Goal: Information Seeking & Learning: Learn about a topic

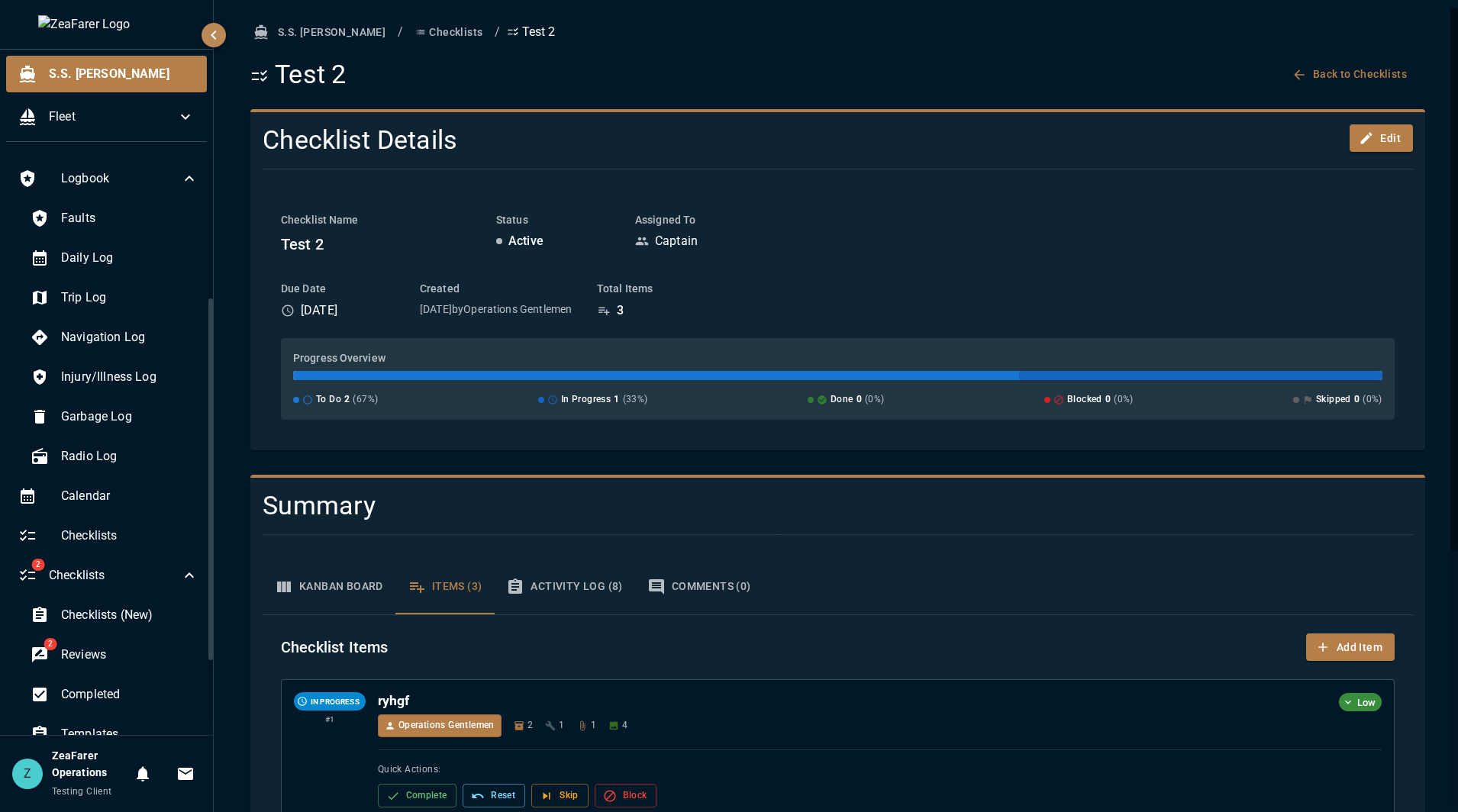
scroll to position [229, 0]
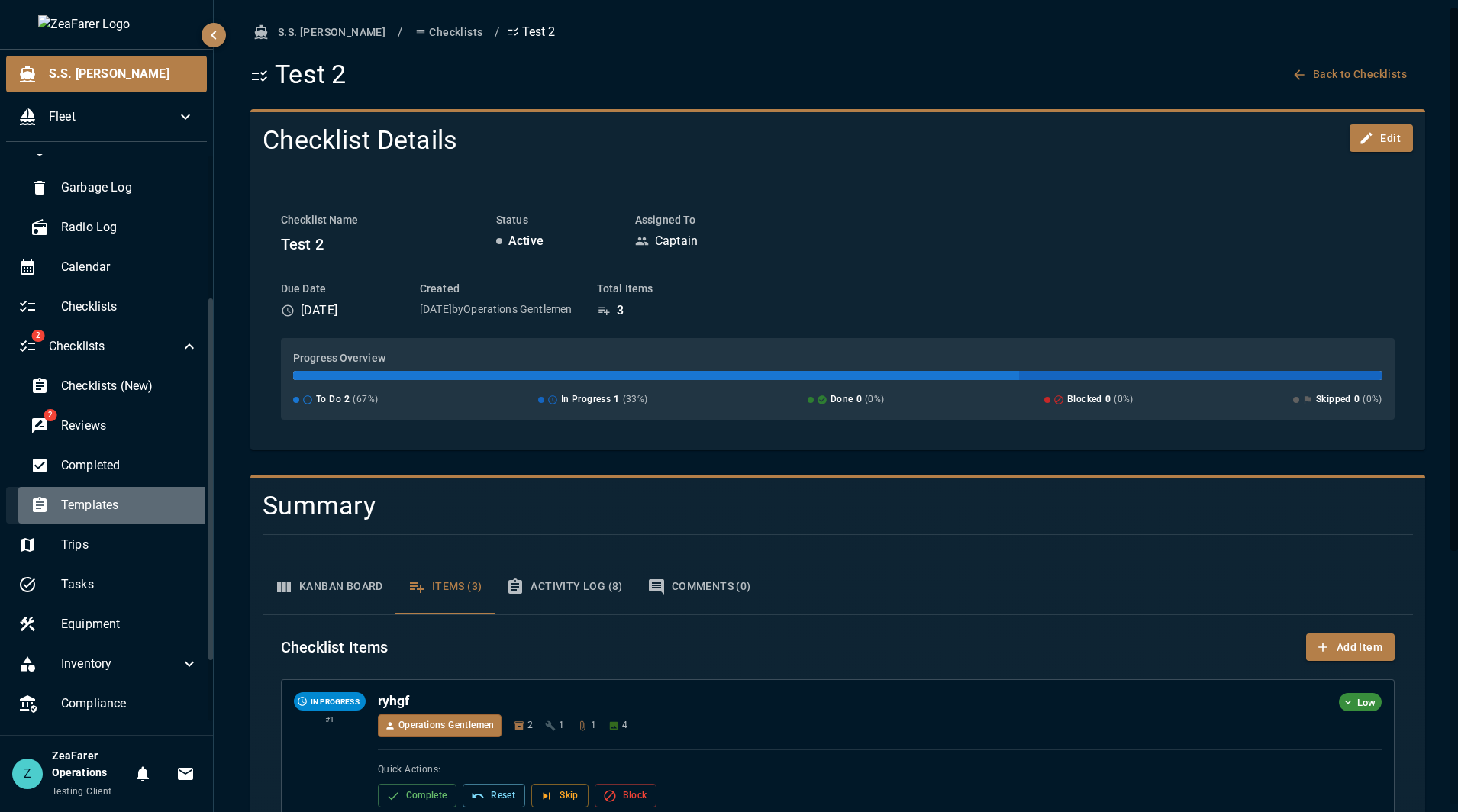
click at [129, 513] on span "Templates" at bounding box center [130, 505] width 138 height 18
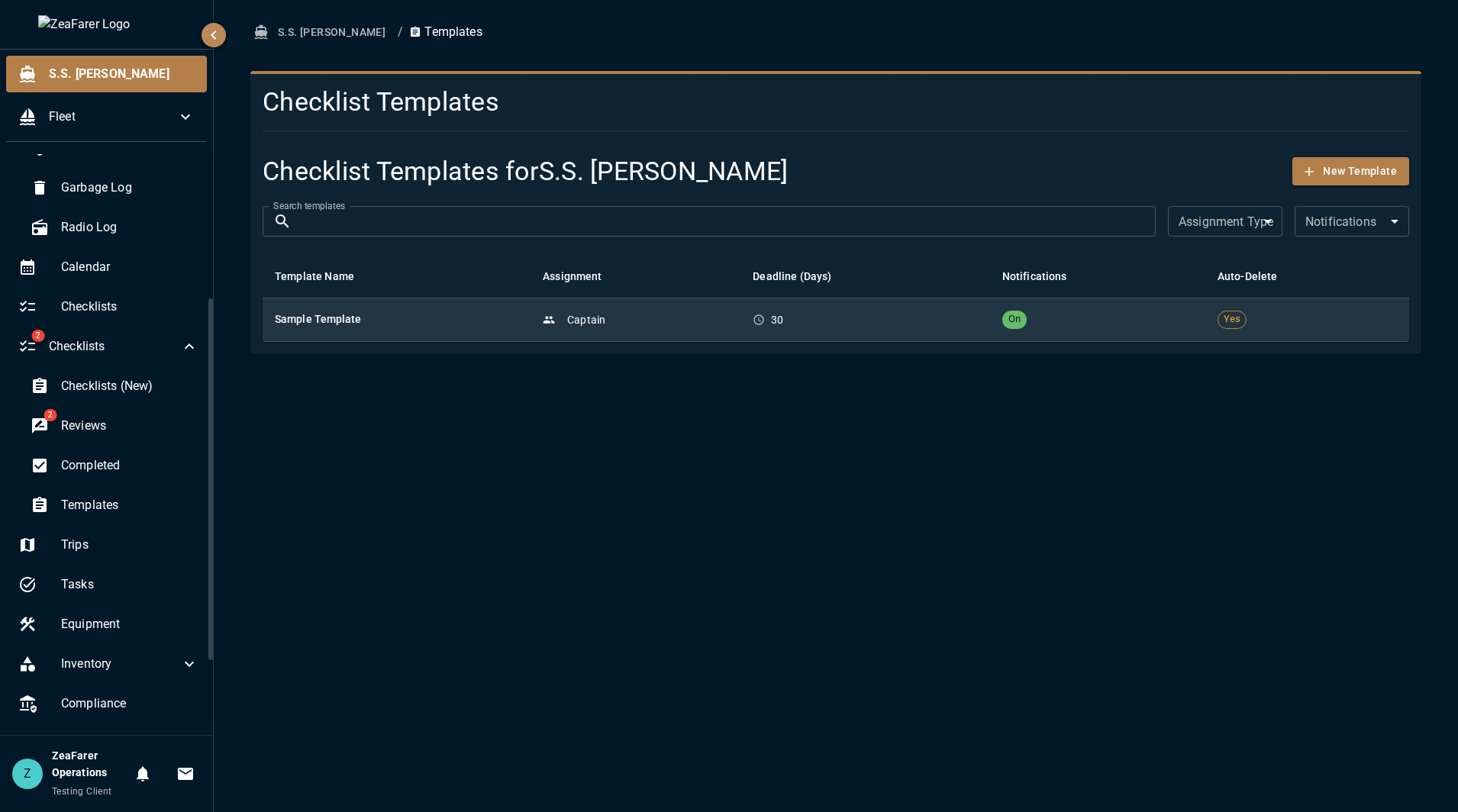
click at [647, 315] on div "Captain" at bounding box center [636, 319] width 185 height 15
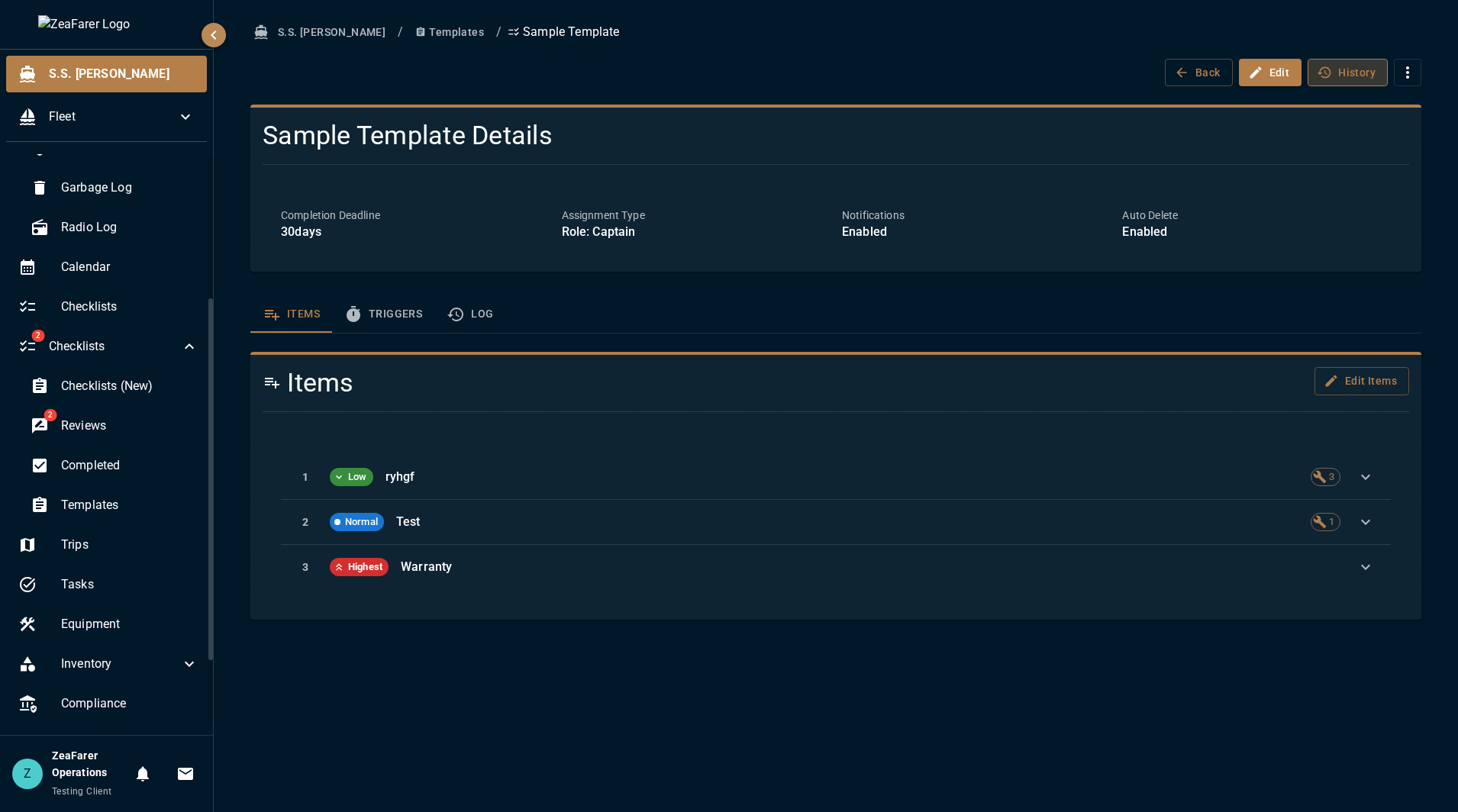
click at [1358, 69] on button "History" at bounding box center [1347, 73] width 80 height 28
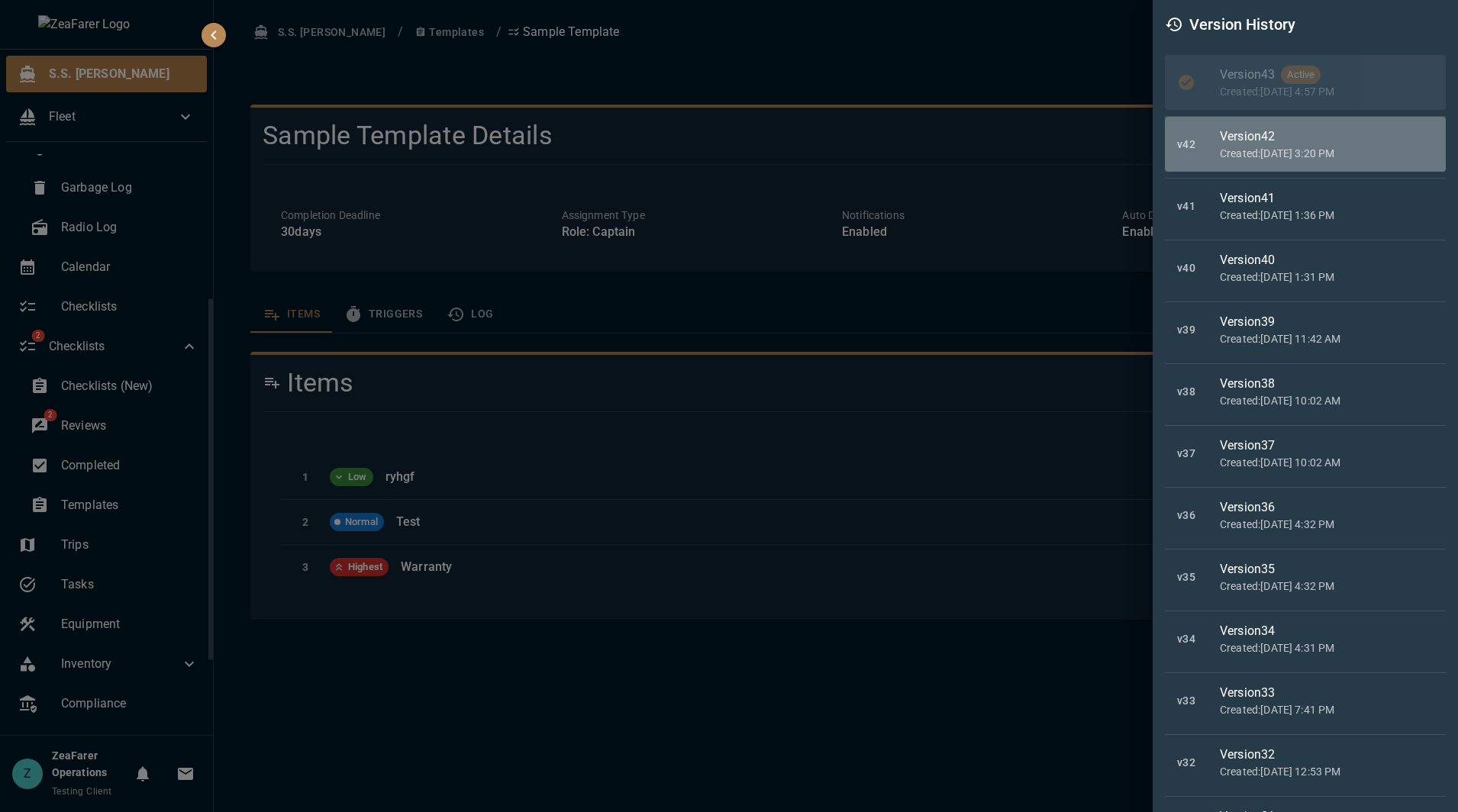
click at [1350, 135] on div "Version 42" at bounding box center [1327, 136] width 214 height 18
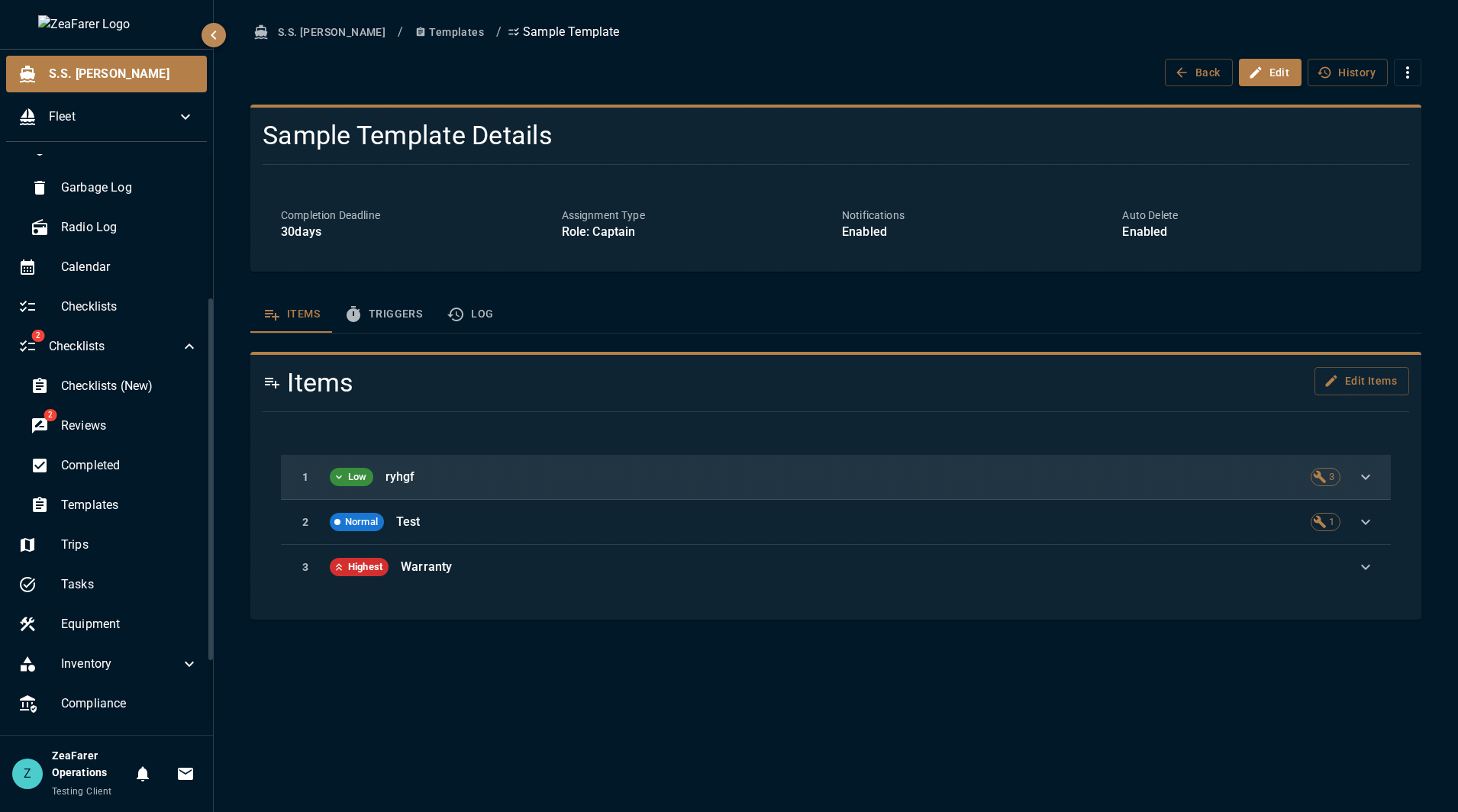
click at [714, 464] on div "1 Low ryhgf 3" at bounding box center [836, 477] width 1110 height 45
click at [1376, 476] on button "button" at bounding box center [1365, 476] width 26 height 26
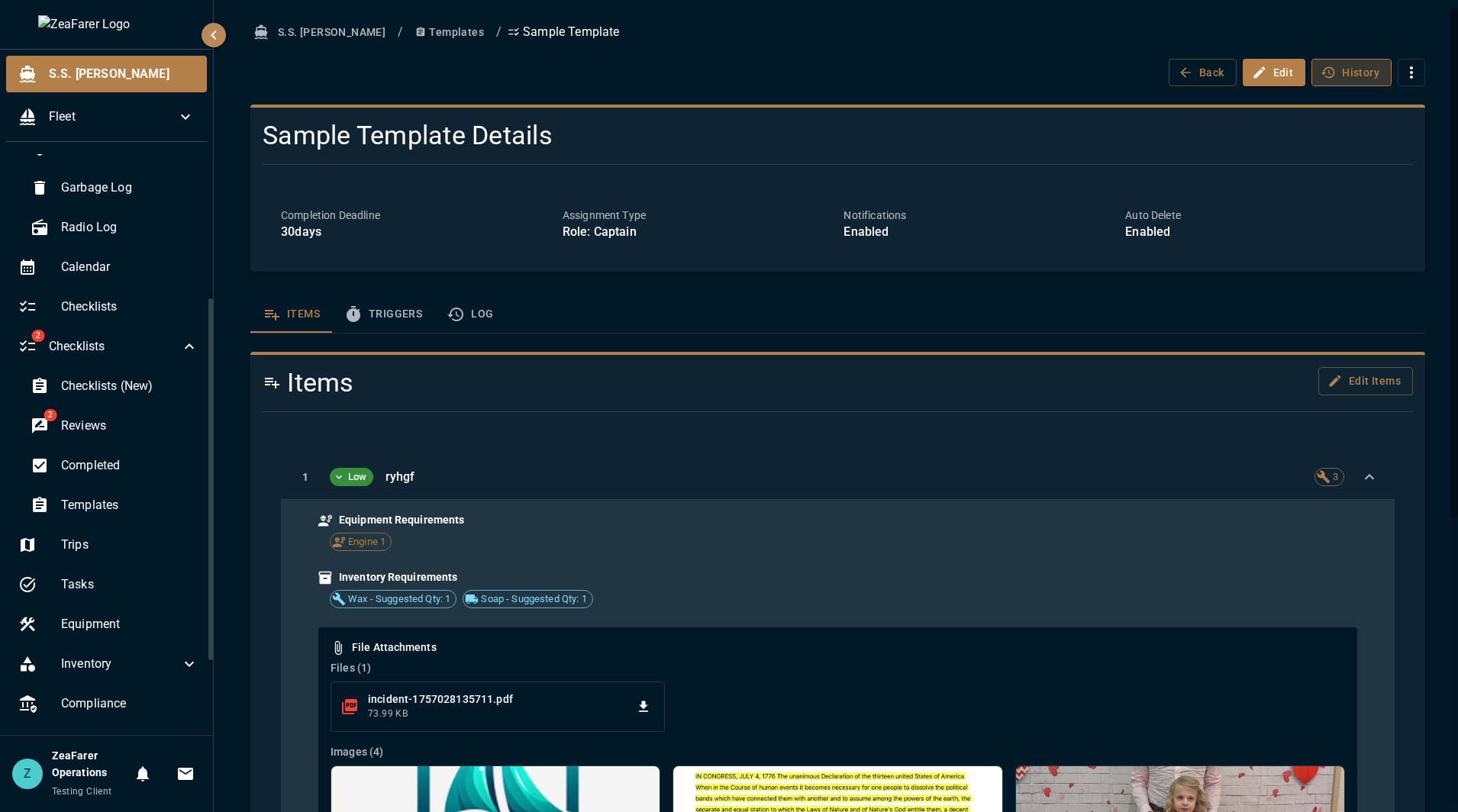
click at [1358, 71] on button "History" at bounding box center [1351, 73] width 80 height 28
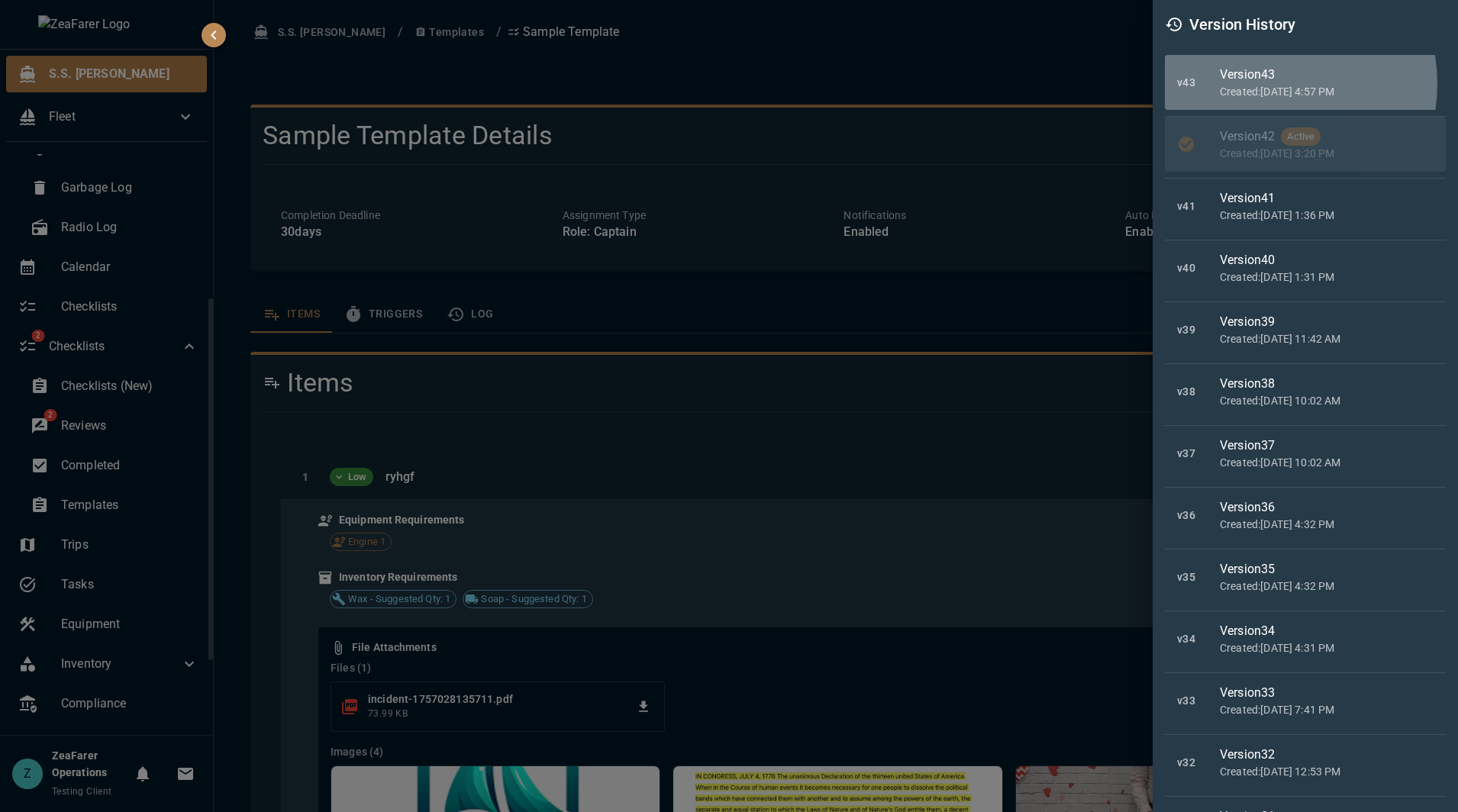
click at [1260, 84] on p "Created: [DATE] 4:57 PM" at bounding box center [1327, 91] width 214 height 15
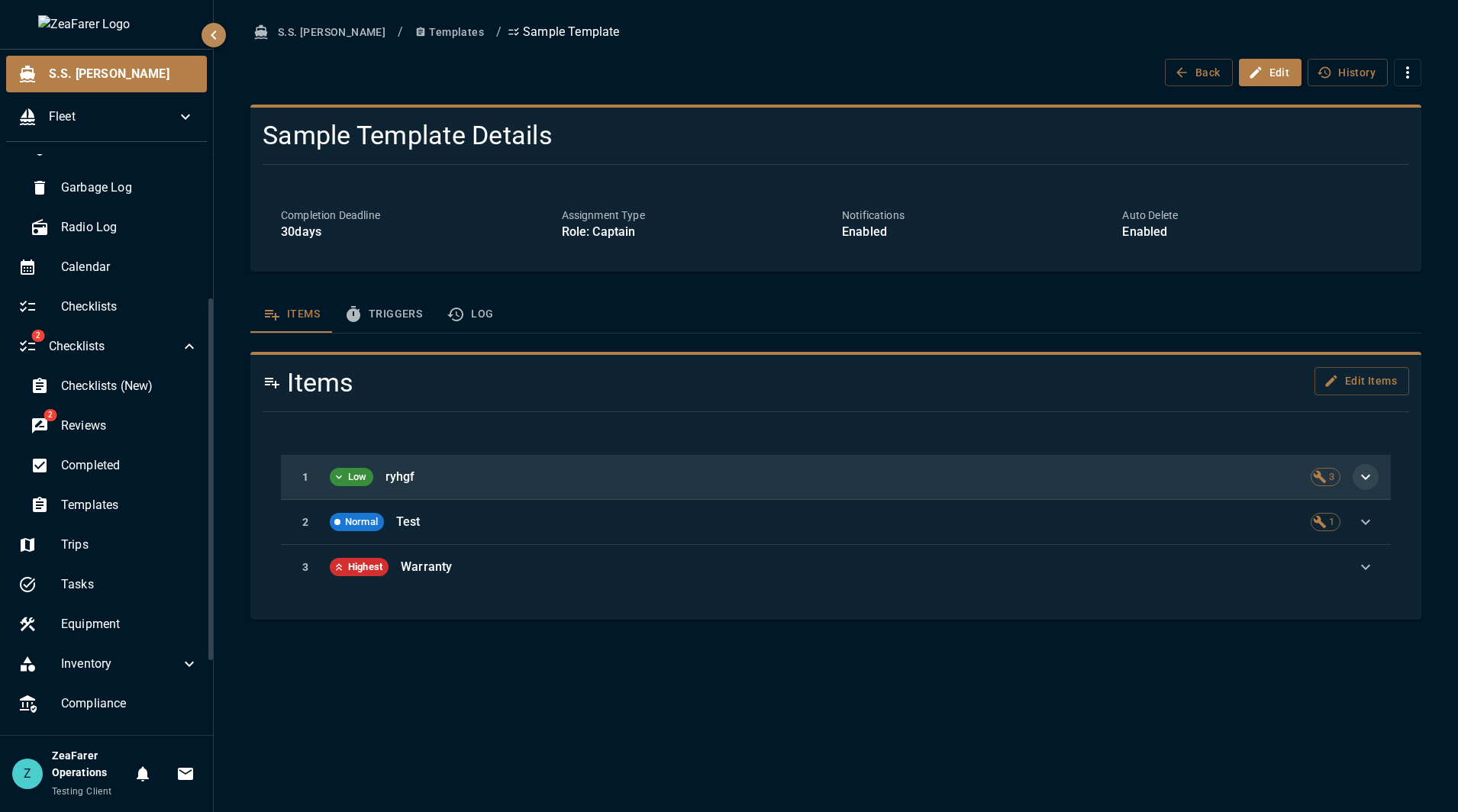
click at [1373, 478] on icon "button" at bounding box center [1365, 476] width 18 height 18
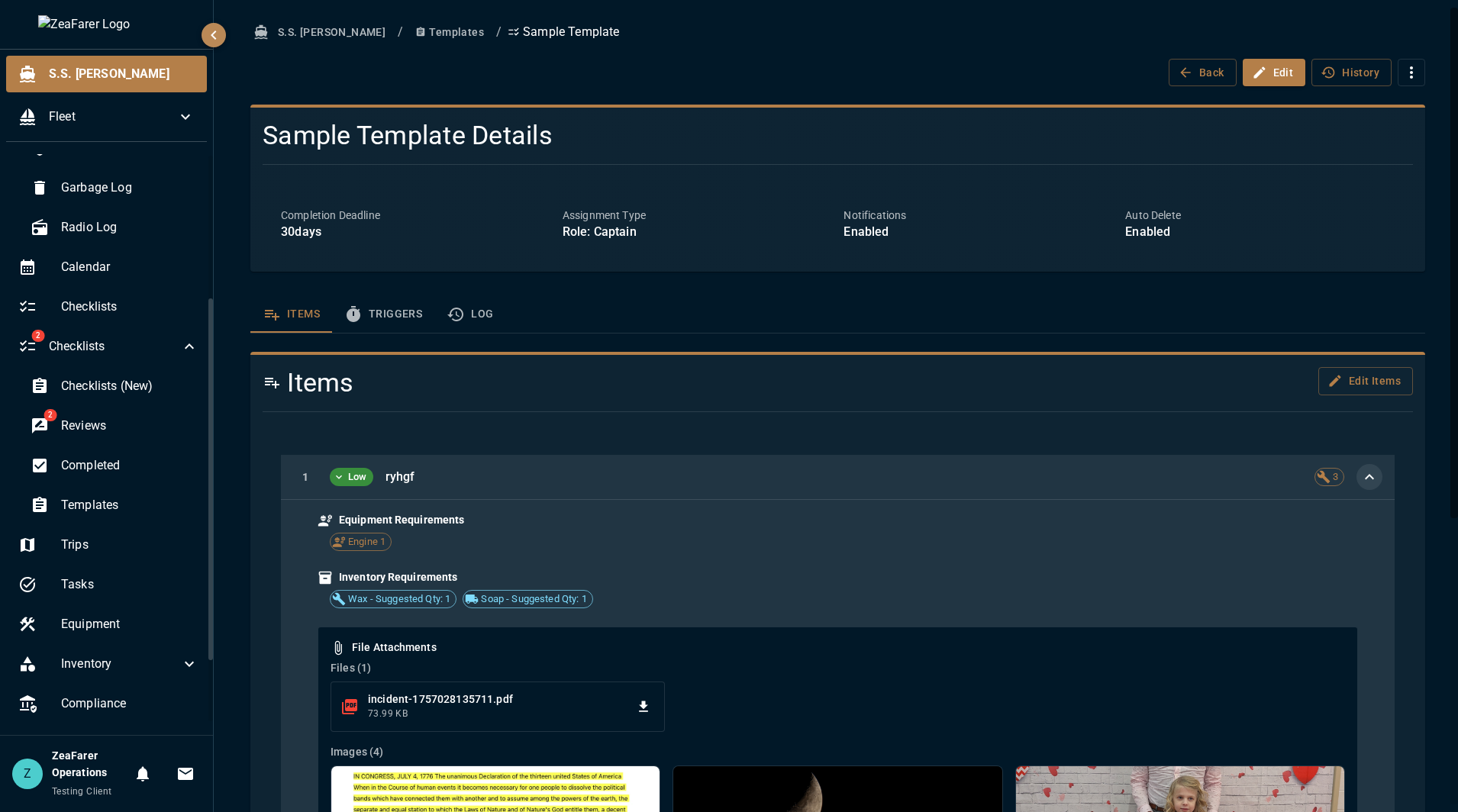
click at [1372, 483] on div "1 Low ryhgf 3" at bounding box center [837, 477] width 1114 height 45
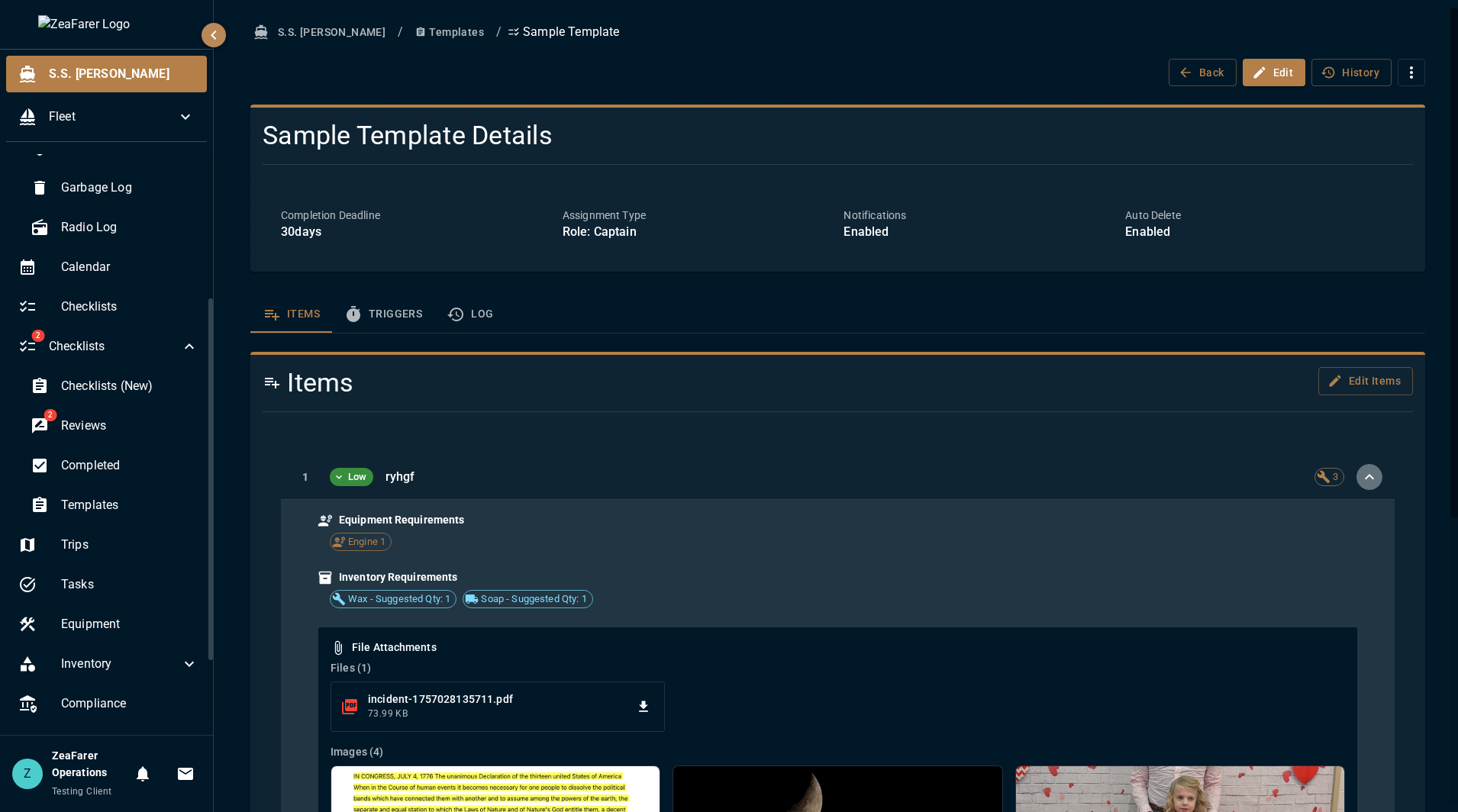
click at [1364, 481] on icon "button" at bounding box center [1369, 476] width 18 height 18
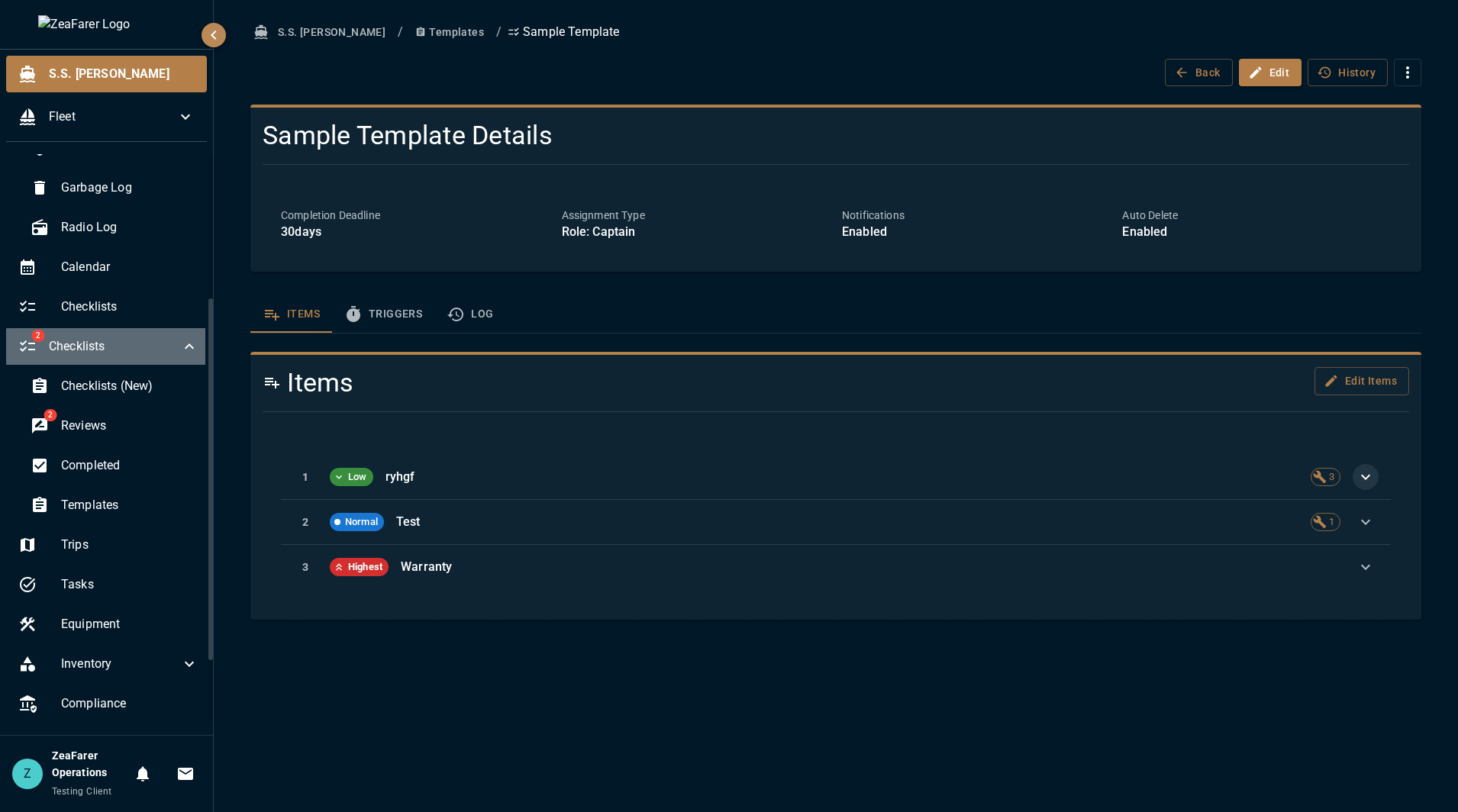
click at [180, 344] on icon at bounding box center [189, 346] width 18 height 18
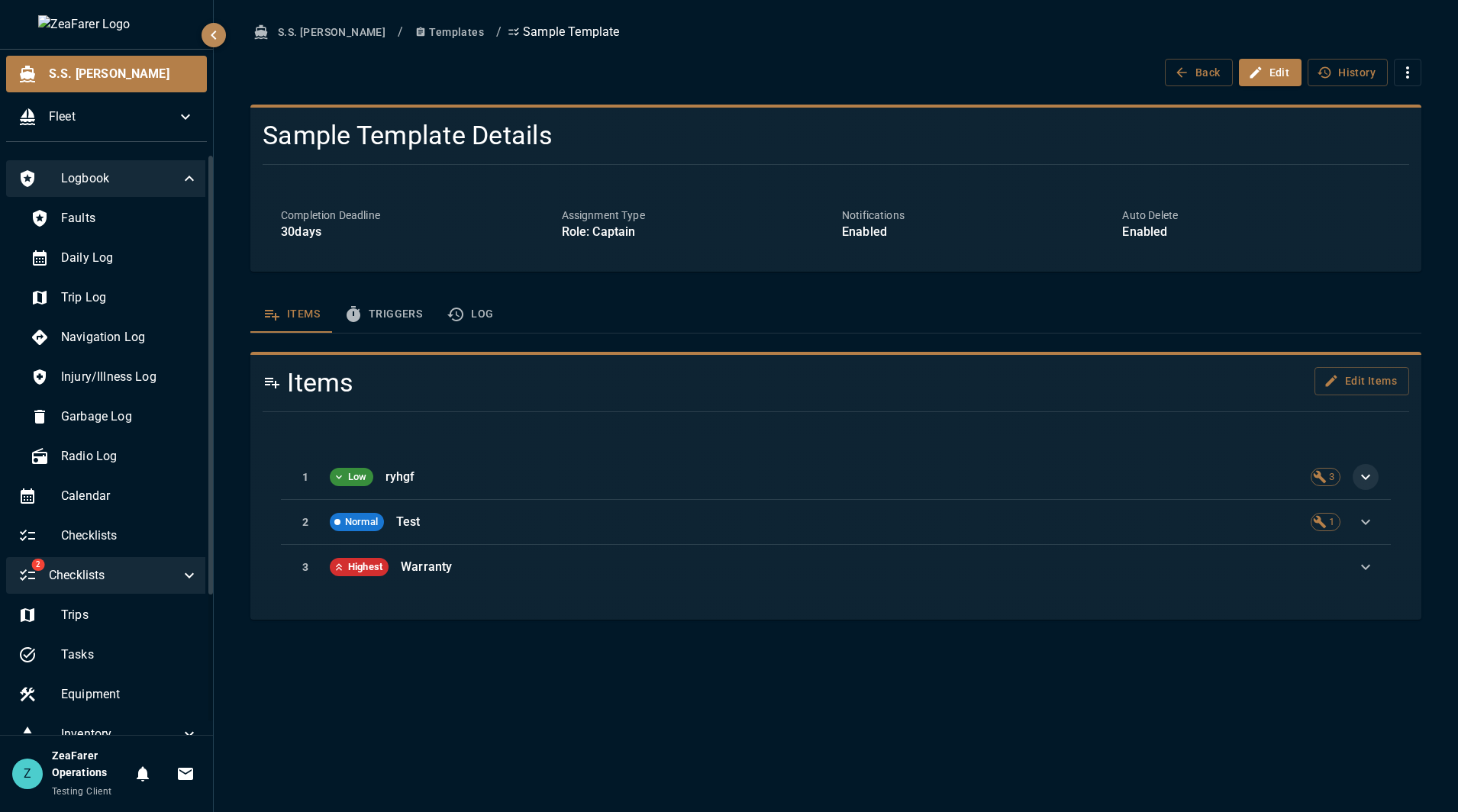
click at [172, 161] on div "Logbook" at bounding box center [108, 179] width 204 height 36
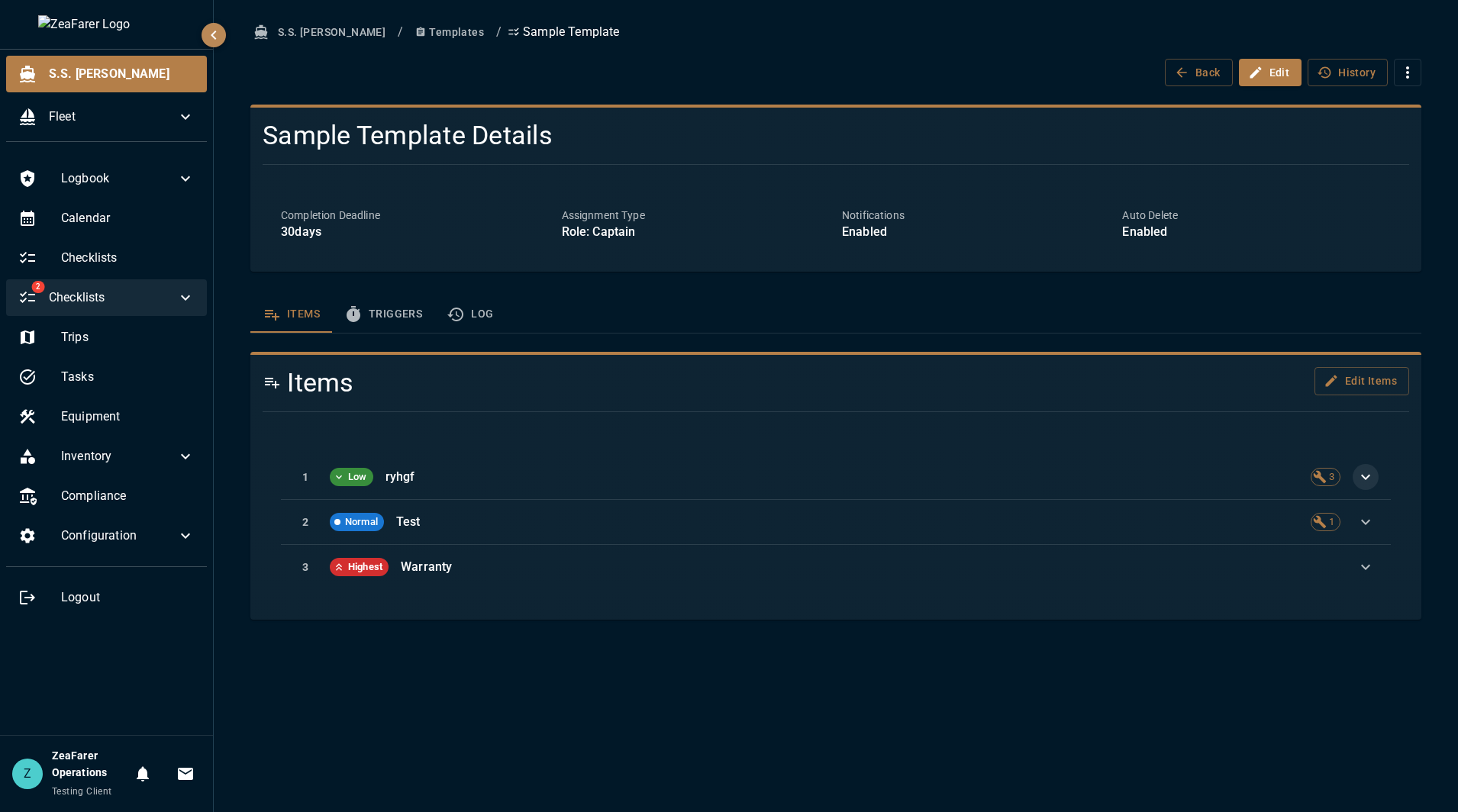
click at [1292, 313] on div "Items Triggers Log" at bounding box center [835, 314] width 1171 height 36
drag, startPoint x: 830, startPoint y: 225, endPoint x: 940, endPoint y: 207, distance: 111.5
click at [940, 207] on div "Completion Deadline 30 days Assignment Type Role: Captain Notifications Enabled…" at bounding box center [830, 218] width 1122 height 46
click at [938, 206] on div "Notifications Enabled" at bounding box center [970, 218] width 280 height 46
